Goal: Check status: Check status

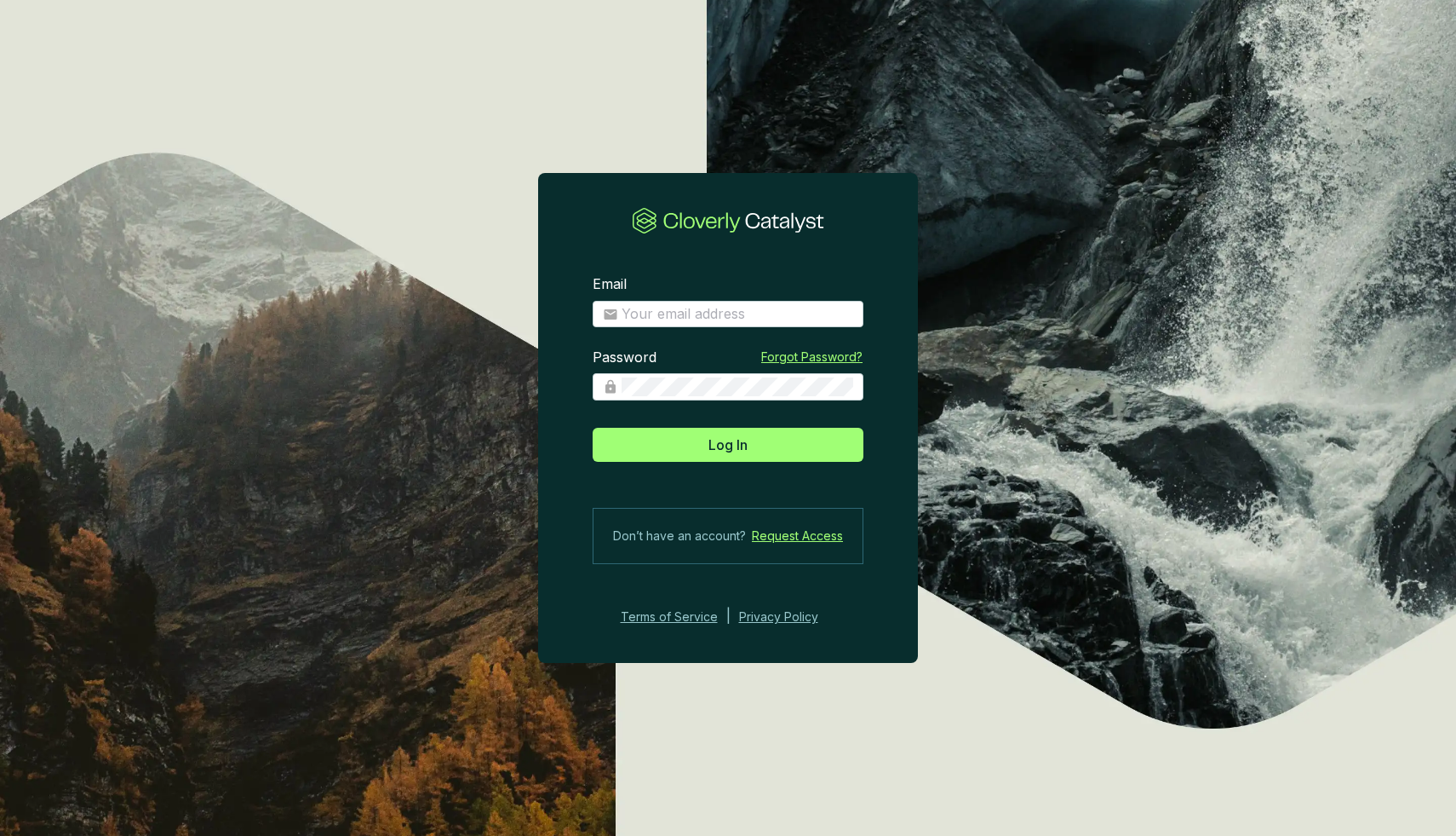
click at [733, 299] on div "Email" at bounding box center [728, 302] width 271 height 53
click at [733, 310] on input "Email" at bounding box center [737, 314] width 232 height 19
type input "[EMAIL_ADDRESS][DOMAIN_NAME]"
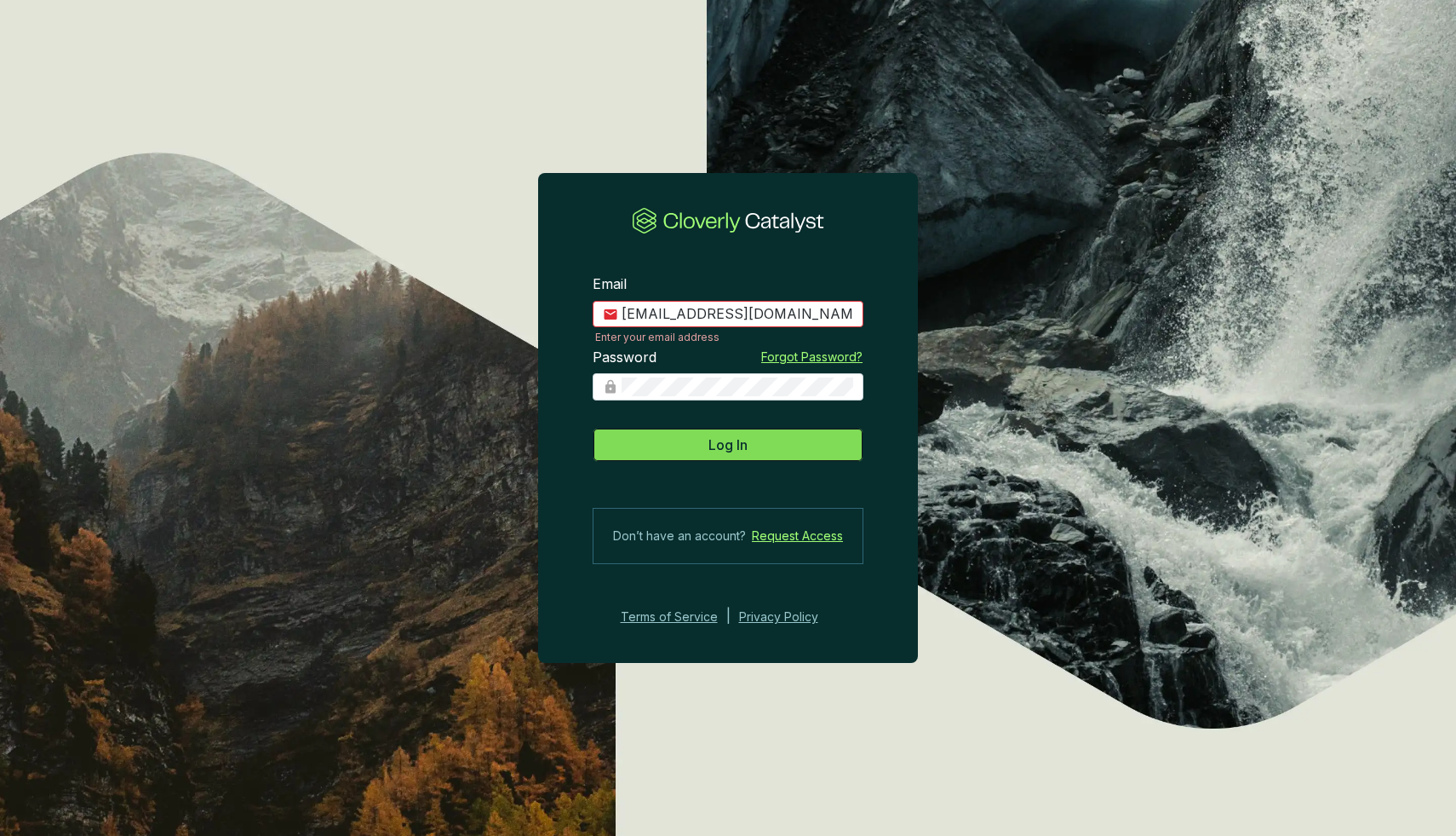
click at [684, 438] on button "Log In" at bounding box center [728, 445] width 271 height 34
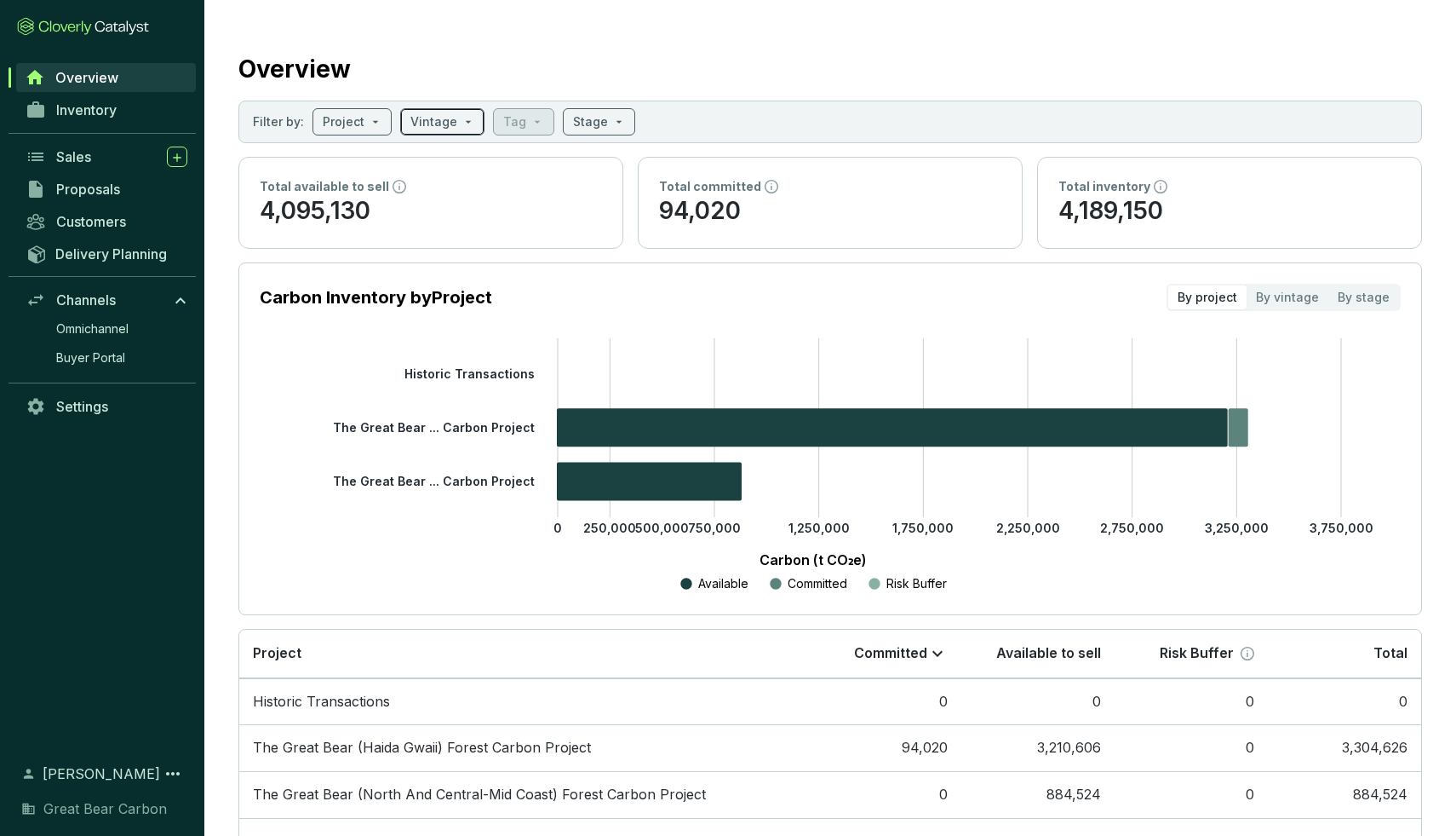
click at [442, 128] on input "search" at bounding box center [434, 121] width 47 height 26
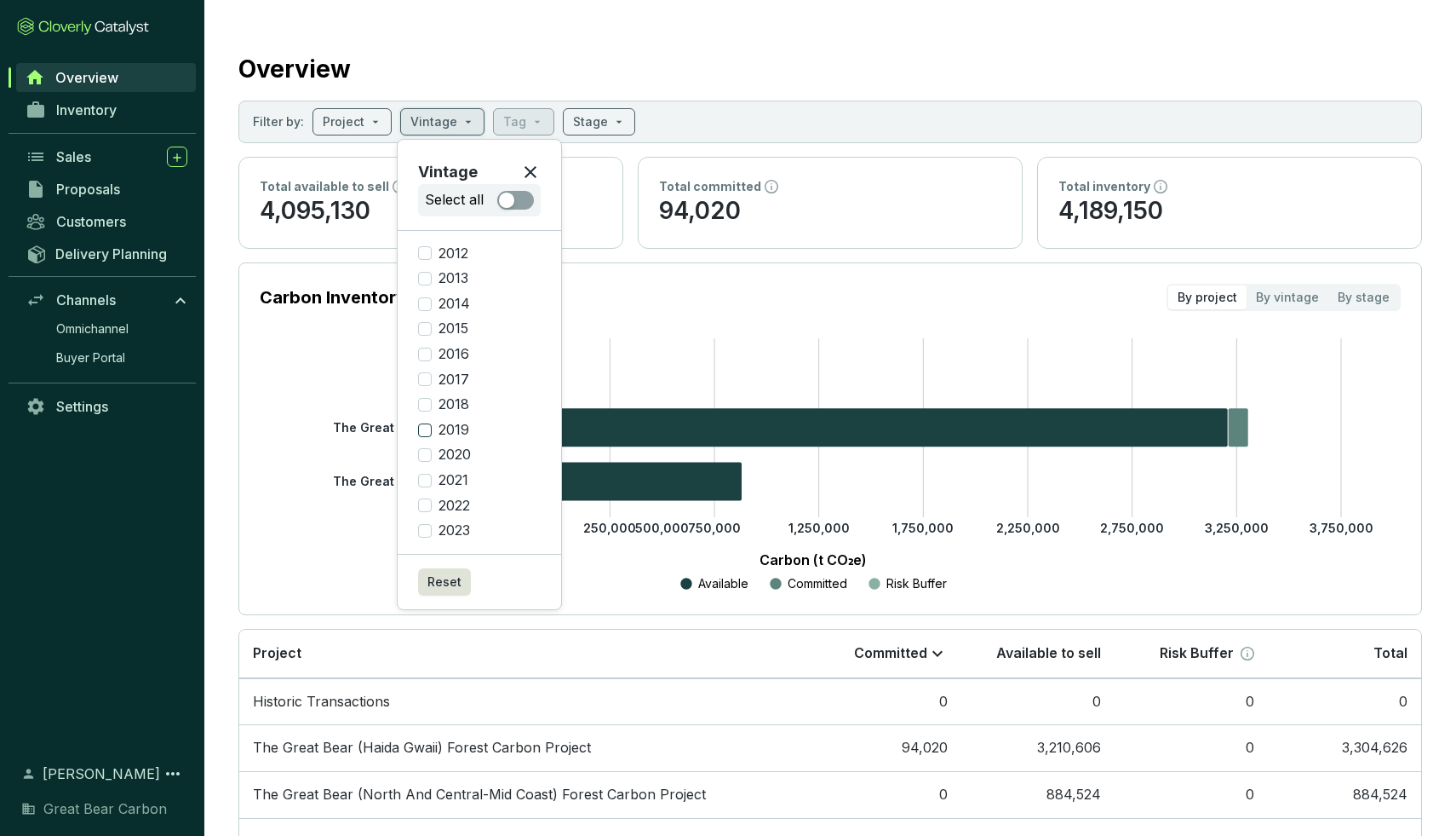
click at [426, 430] on input "2019" at bounding box center [424, 430] width 13 height 13
checkbox input "true"
click at [428, 458] on input "2020" at bounding box center [424, 454] width 13 height 13
checkbox input "true"
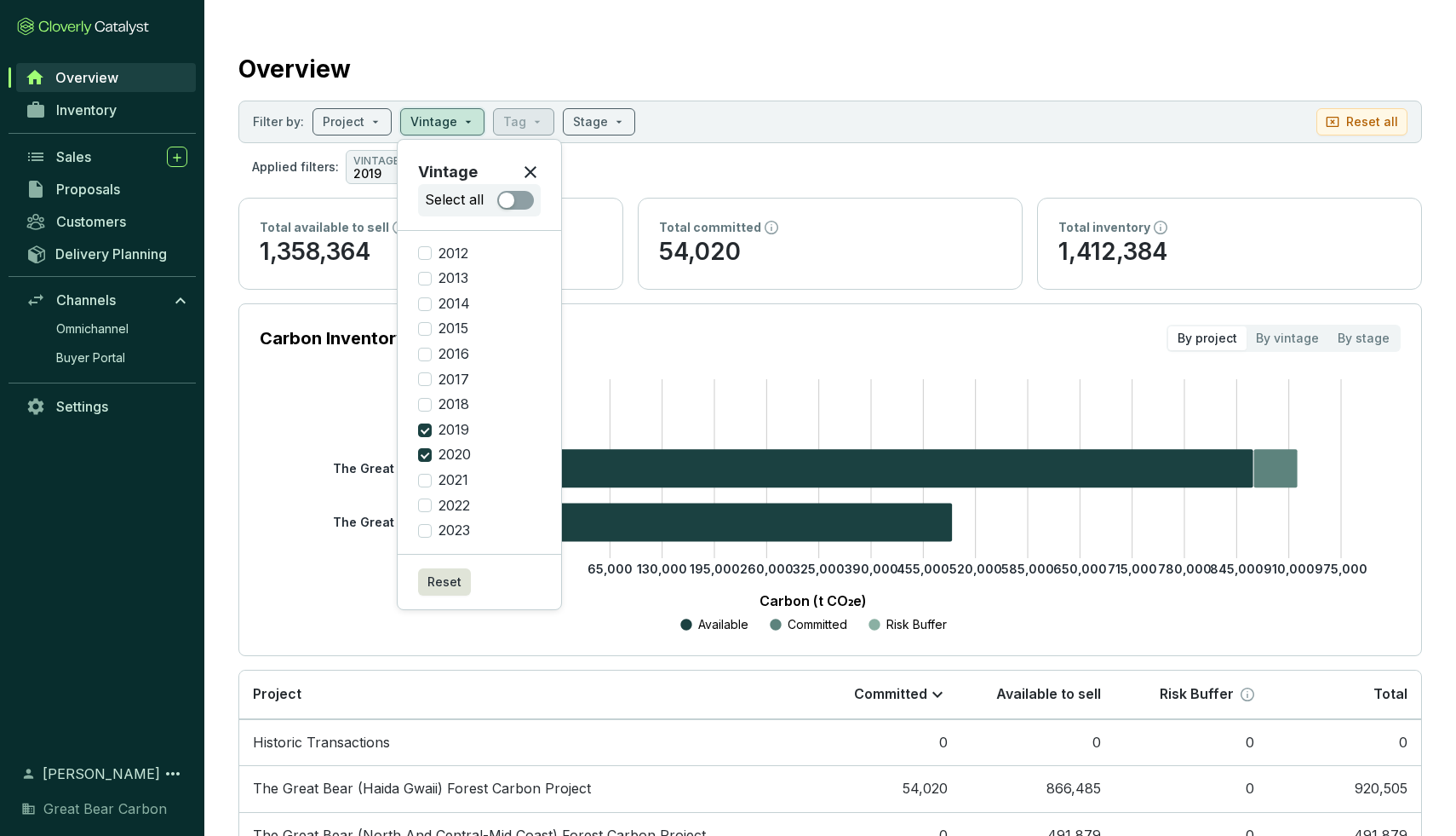
click at [503, 667] on section "Overview Filter by: Project Vintage Tag Stage Reset all Applied filters: VINTAG…" at bounding box center [830, 475] width 1252 height 950
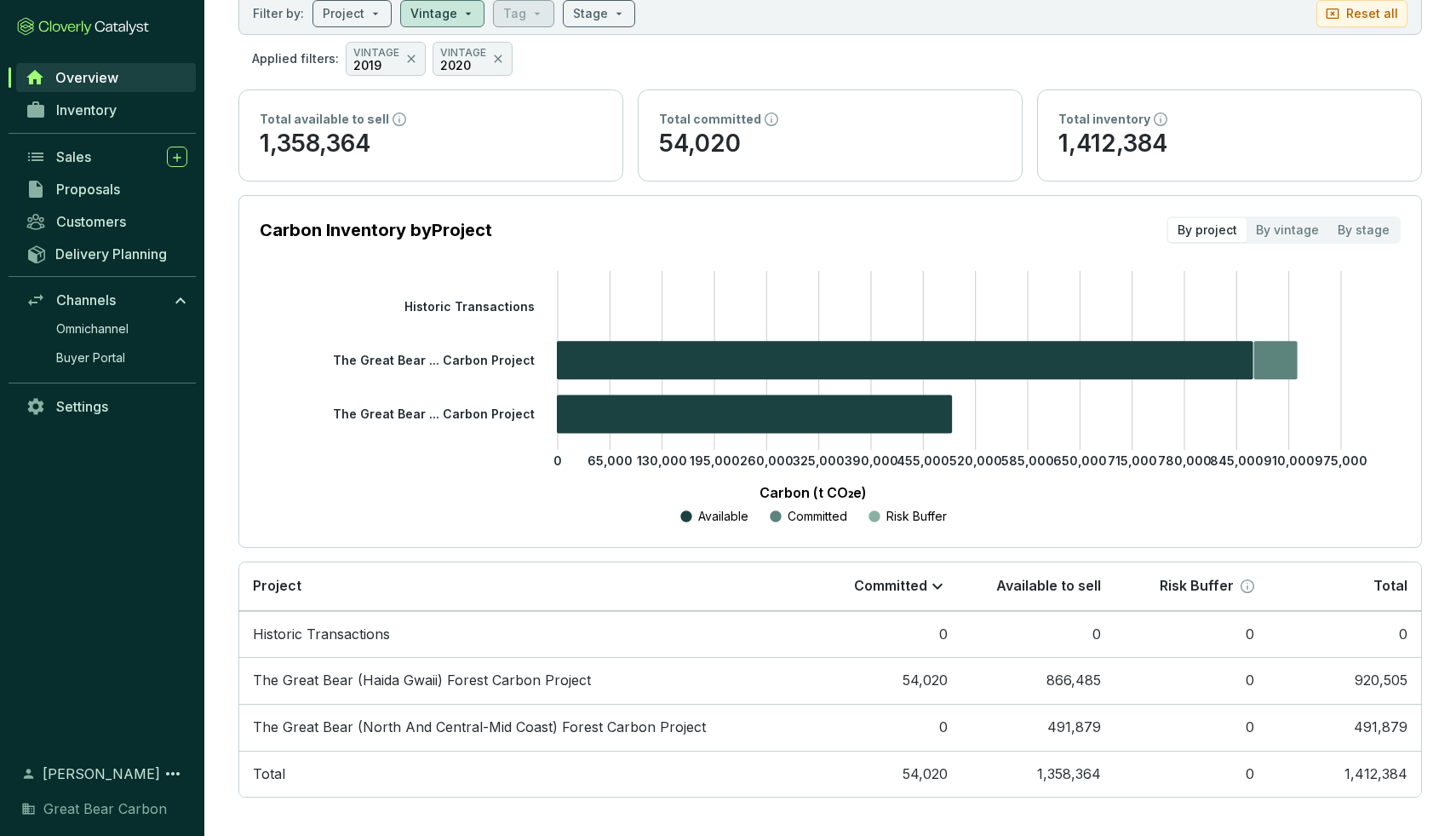
scroll to position [113, 0]
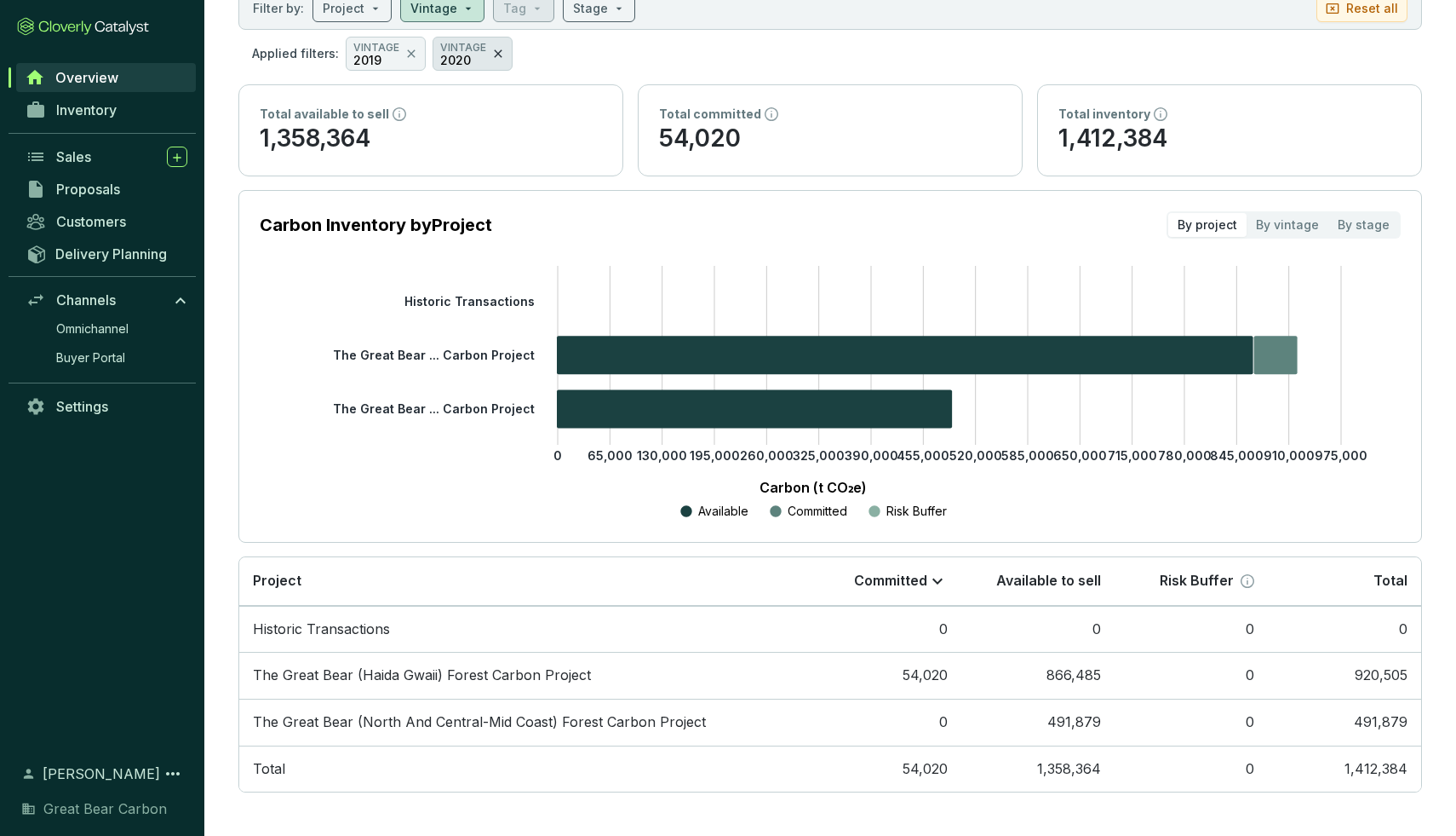
click at [492, 56] on icon at bounding box center [497, 53] width 13 height 20
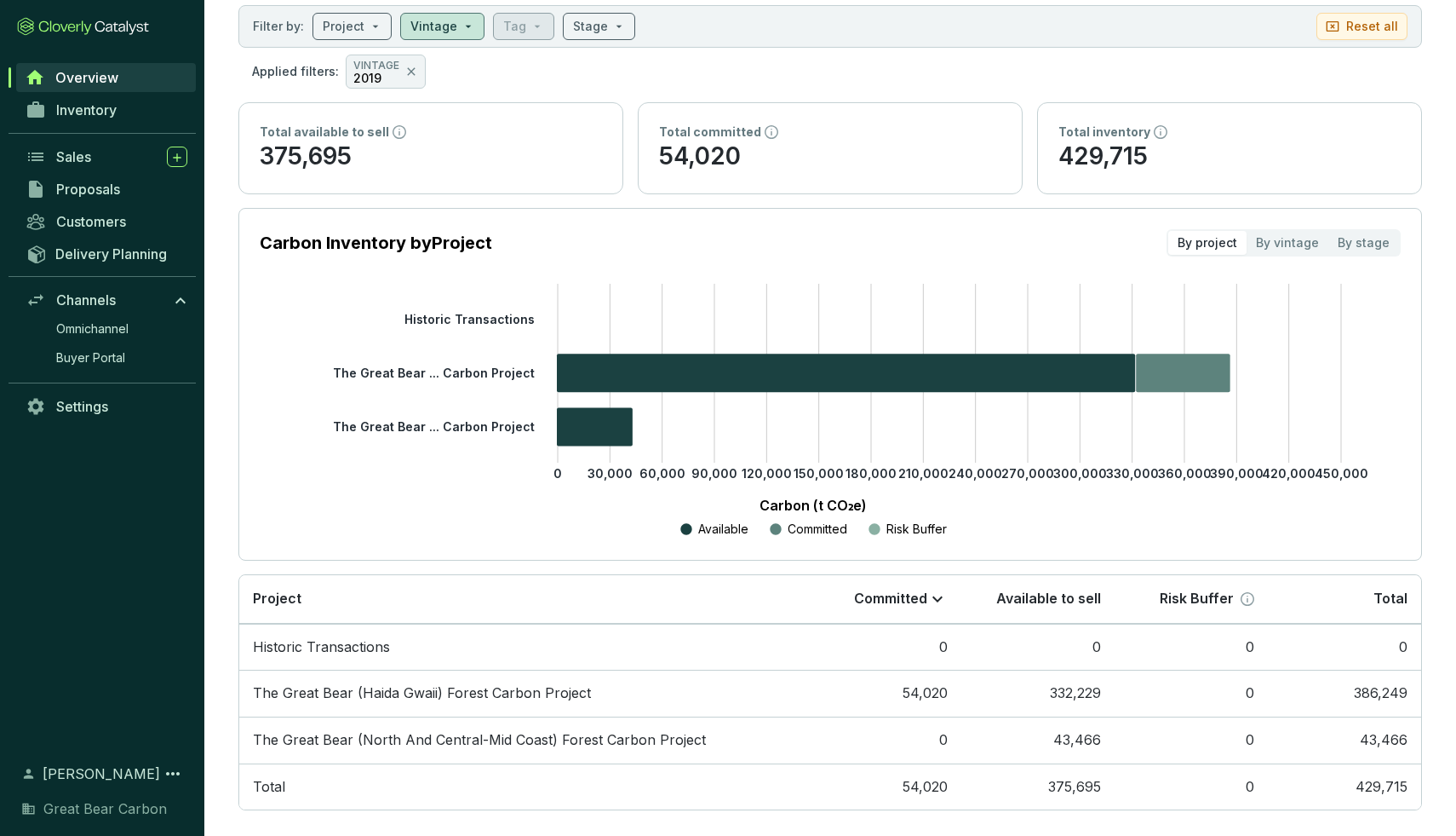
scroll to position [97, 0]
click at [404, 67] on icon at bounding box center [411, 70] width 13 height 20
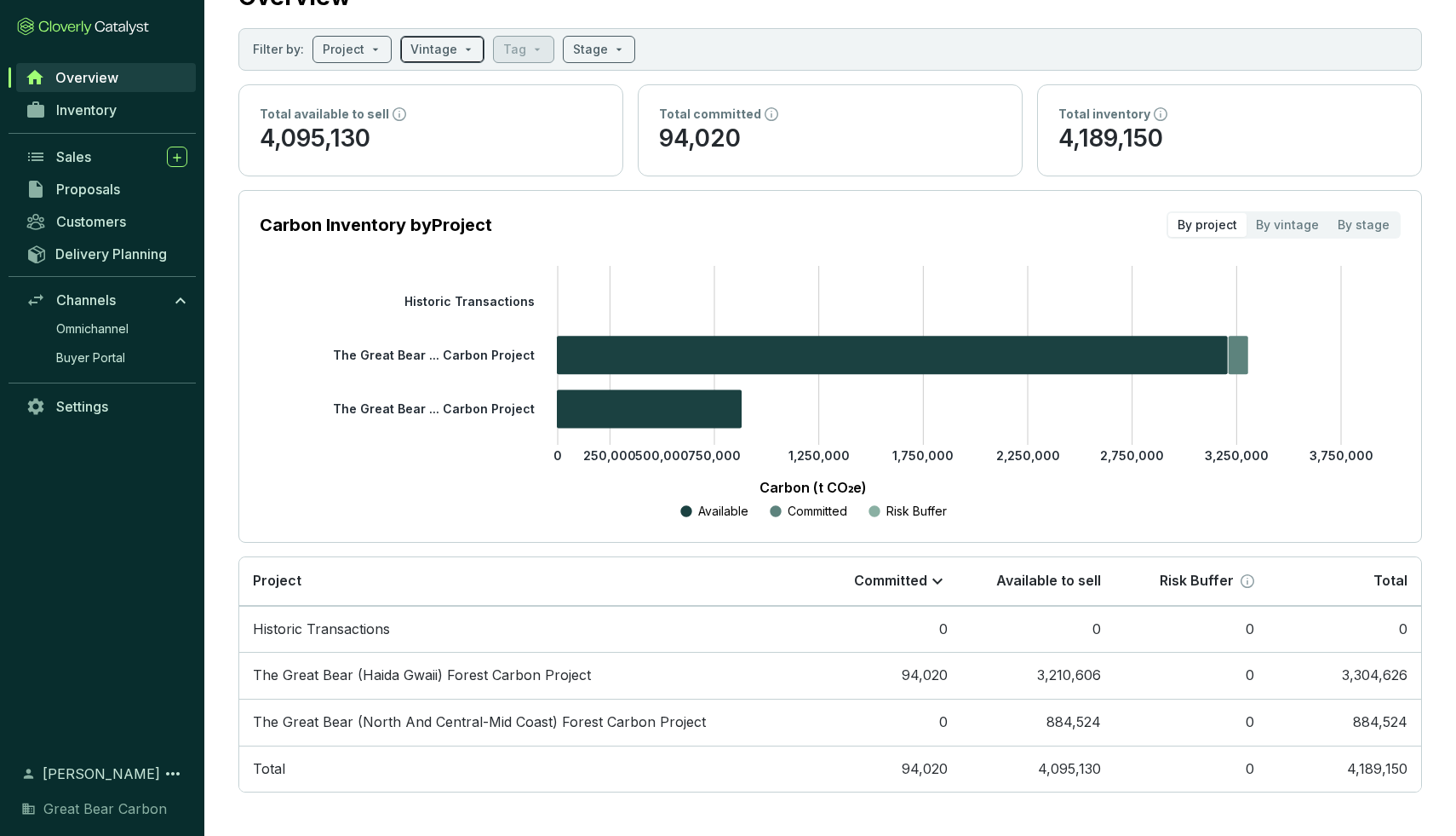
click at [450, 44] on input "search" at bounding box center [434, 49] width 47 height 26
checkbox input "false"
click at [459, 54] on span at bounding box center [443, 49] width 64 height 26
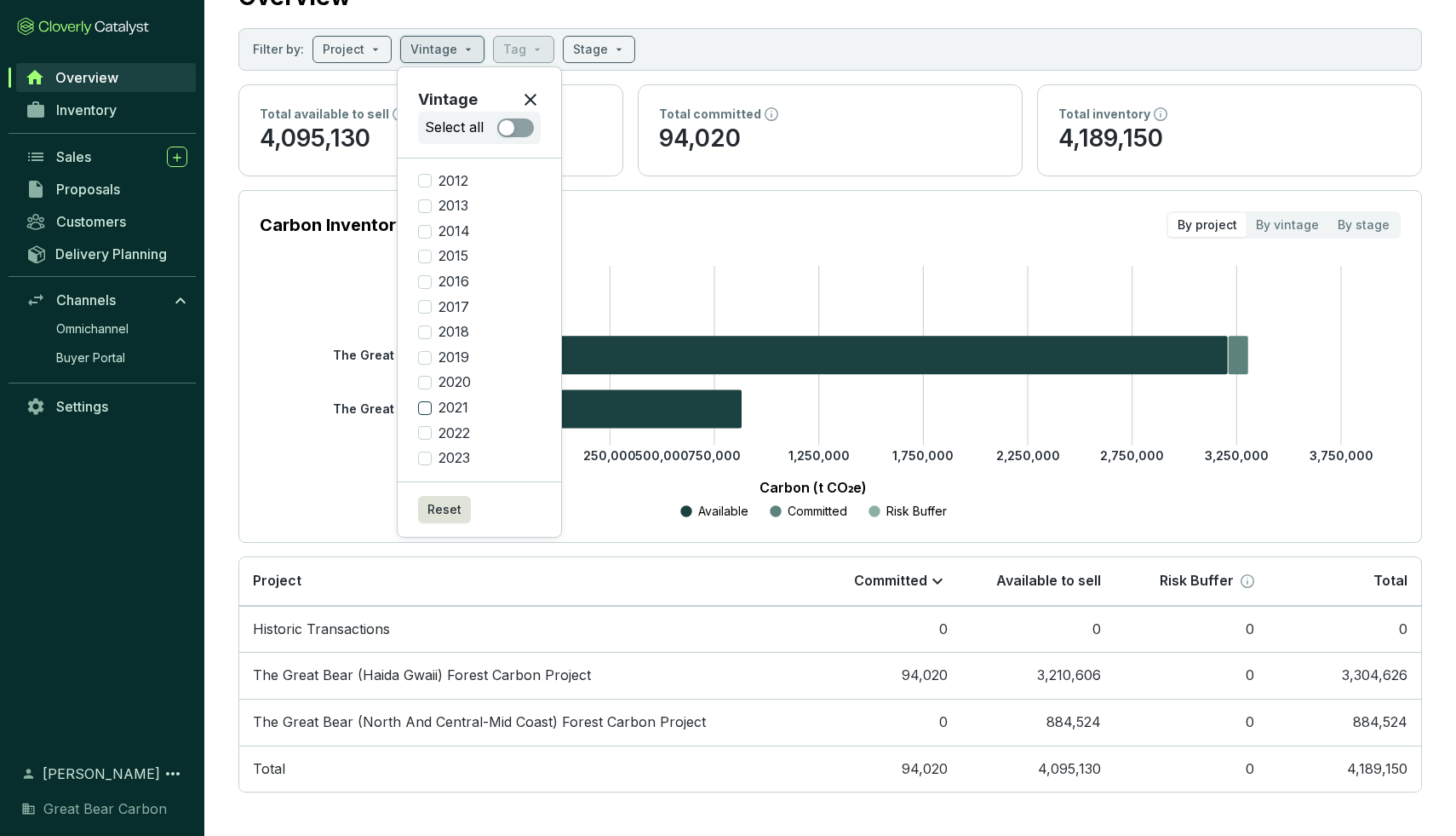
click at [422, 410] on input "2021" at bounding box center [424, 407] width 13 height 13
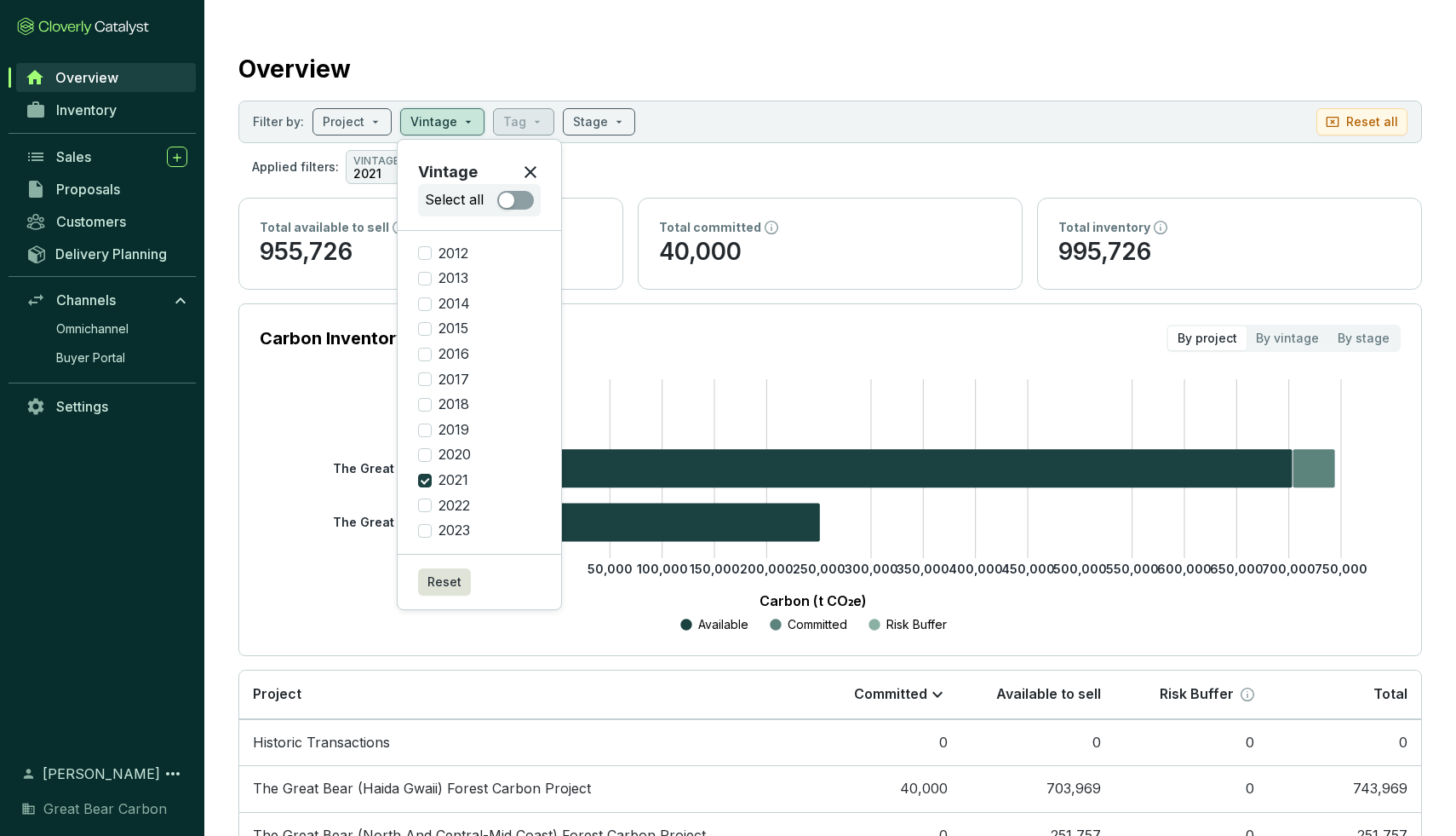
click at [603, 655] on section "Carbon Inventory by Project By project By vintage By stage 0 50,000 100,000 150…" at bounding box center [829, 479] width 1183 height 352
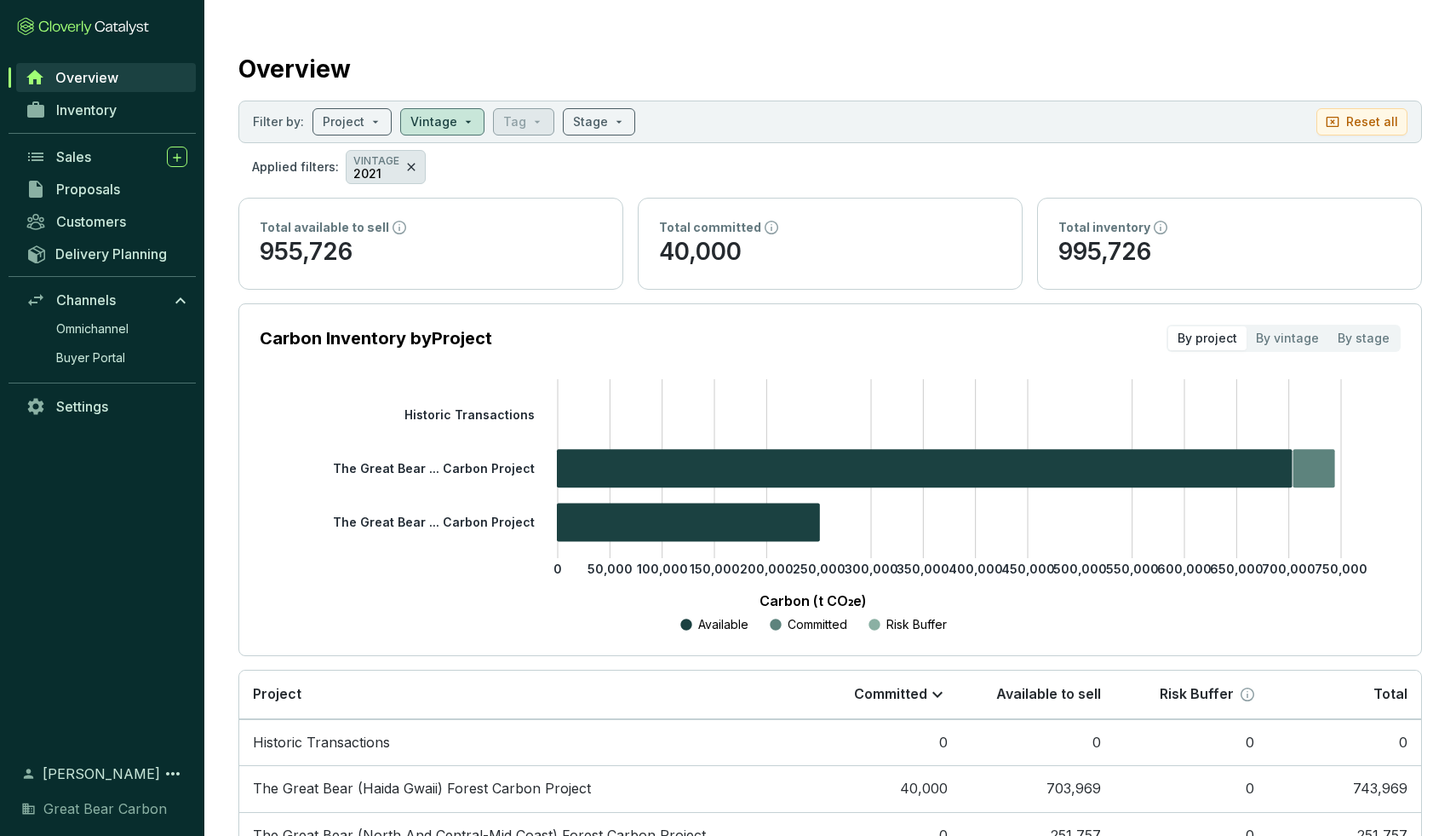
click at [407, 168] on icon at bounding box center [411, 166] width 8 height 8
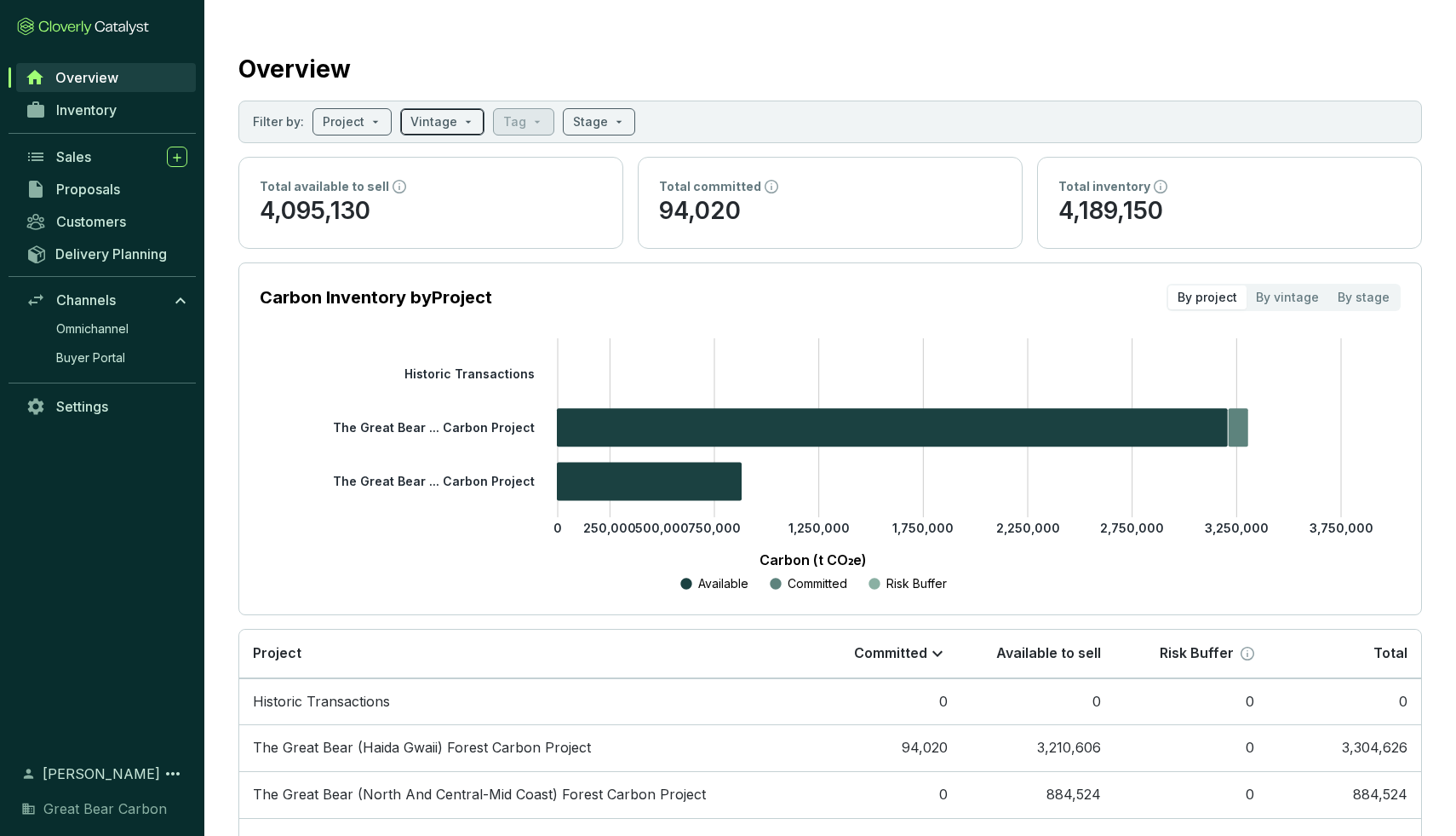
click at [443, 124] on input "search" at bounding box center [434, 121] width 47 height 26
checkbox input "false"
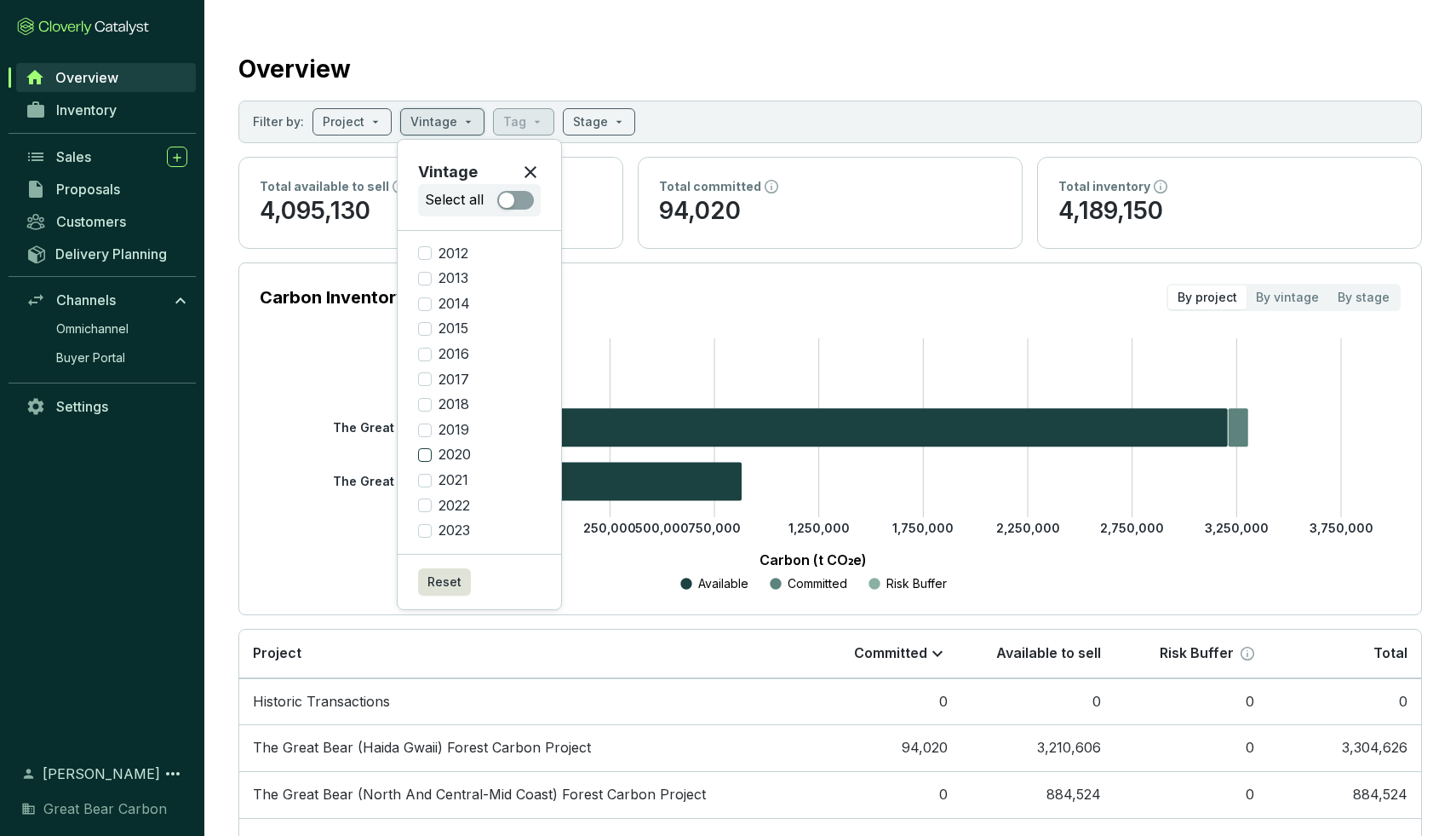
click at [425, 453] on input "2020" at bounding box center [424, 454] width 13 height 13
checkbox input "true"
